Goal: Information Seeking & Learning: Learn about a topic

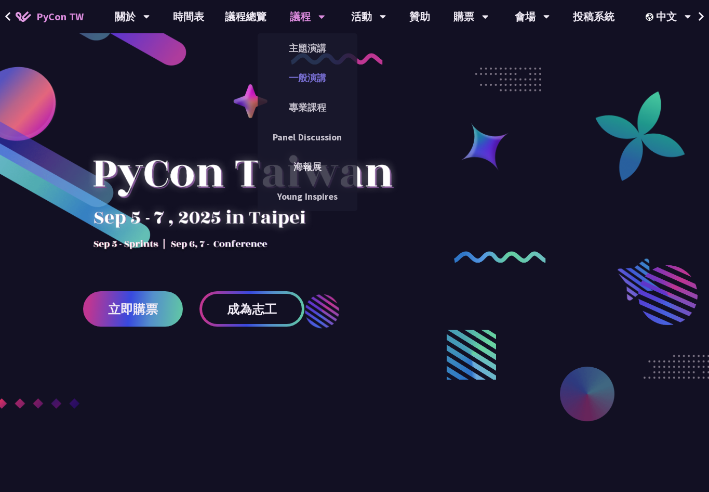
click at [319, 72] on link "一般演講" at bounding box center [308, 77] width 100 height 24
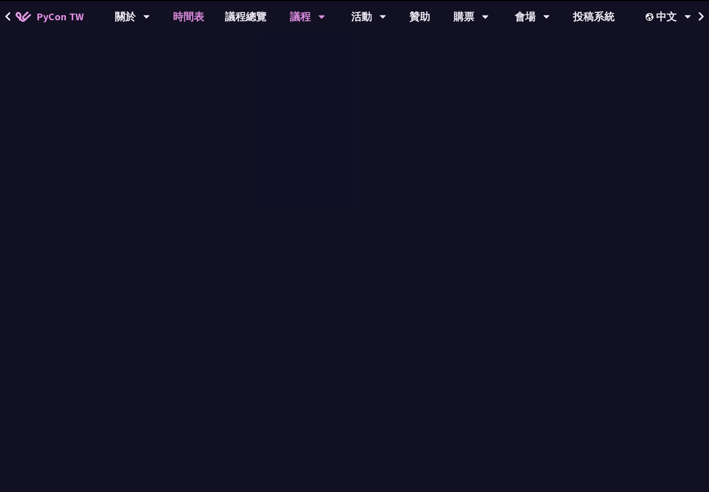
click at [186, 6] on link "時間表" at bounding box center [189, 16] width 52 height 33
click at [183, 14] on link "時間表" at bounding box center [189, 16] width 52 height 33
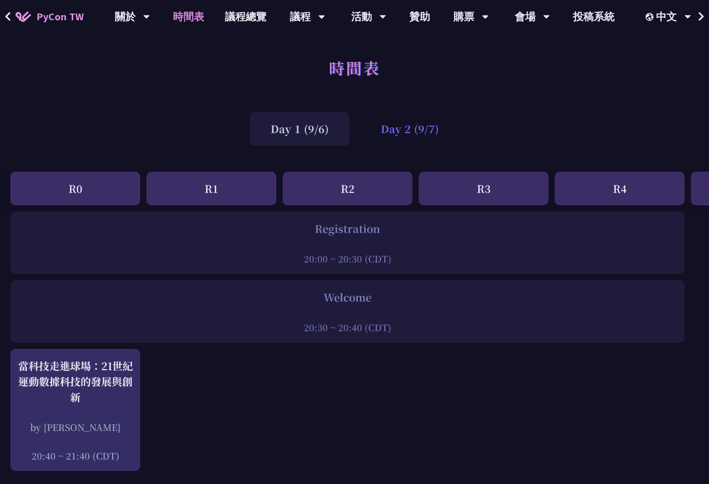
click at [425, 140] on div "Day 2 (9/7)" at bounding box center [410, 129] width 100 height 34
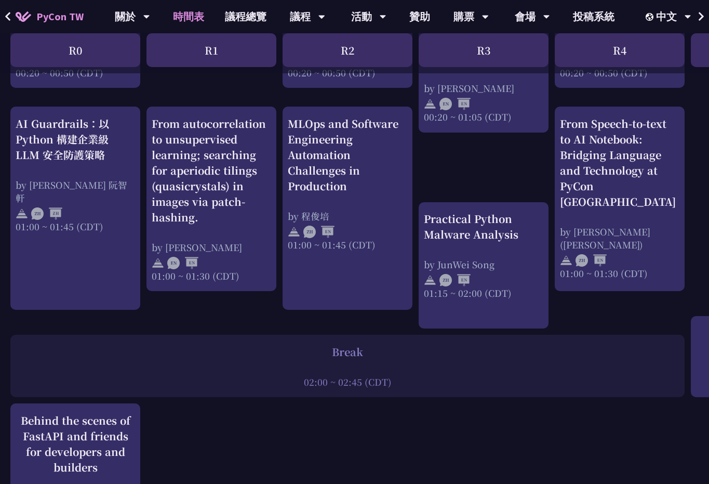
scroll to position [936, 0]
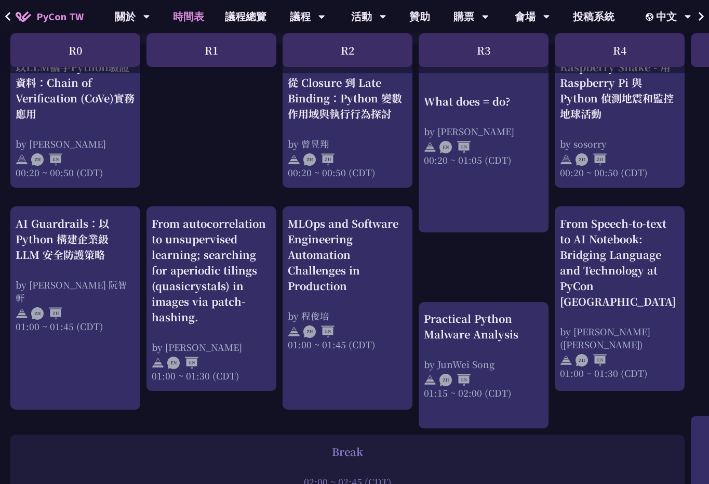
click at [438, 481] on div "02:00 ~ 02:45 (CDT)" at bounding box center [348, 481] width 664 height 13
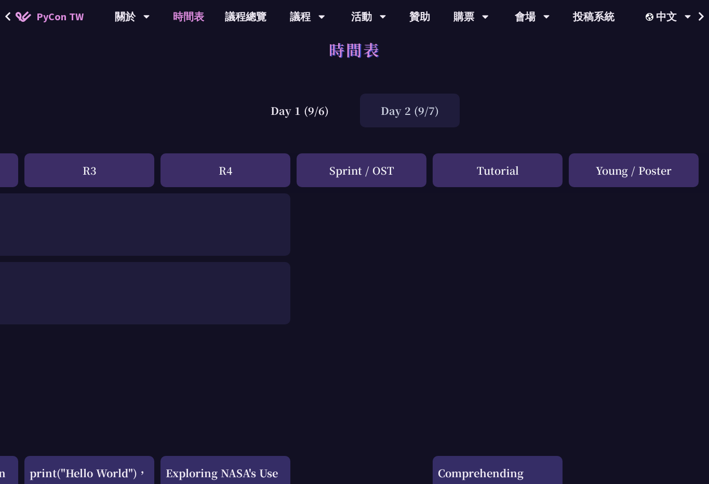
scroll to position [0, 394]
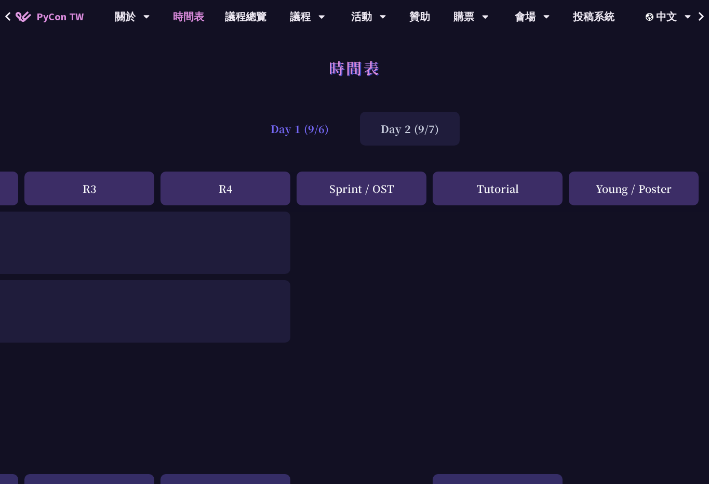
click at [301, 142] on div "Day 1 (9/6)" at bounding box center [300, 129] width 100 height 34
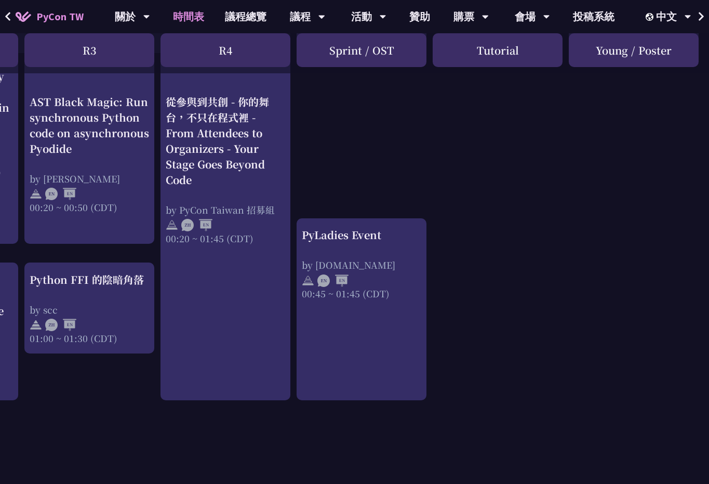
scroll to position [988, 394]
